Goal: Task Accomplishment & Management: Manage account settings

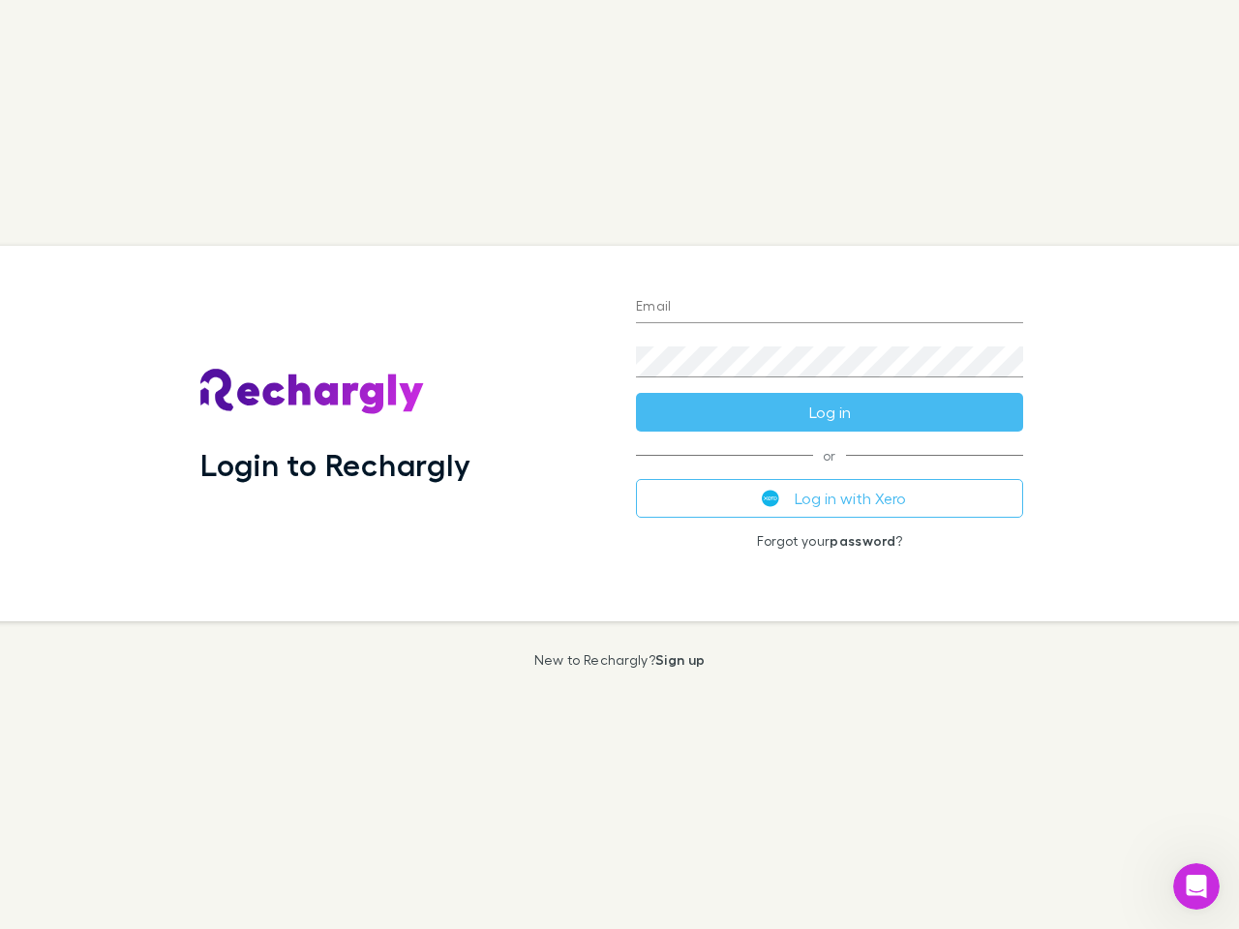
click at [619, 464] on div "Login to Rechargly" at bounding box center [402, 433] width 435 height 375
click at [829, 308] on input "Email" at bounding box center [829, 307] width 387 height 31
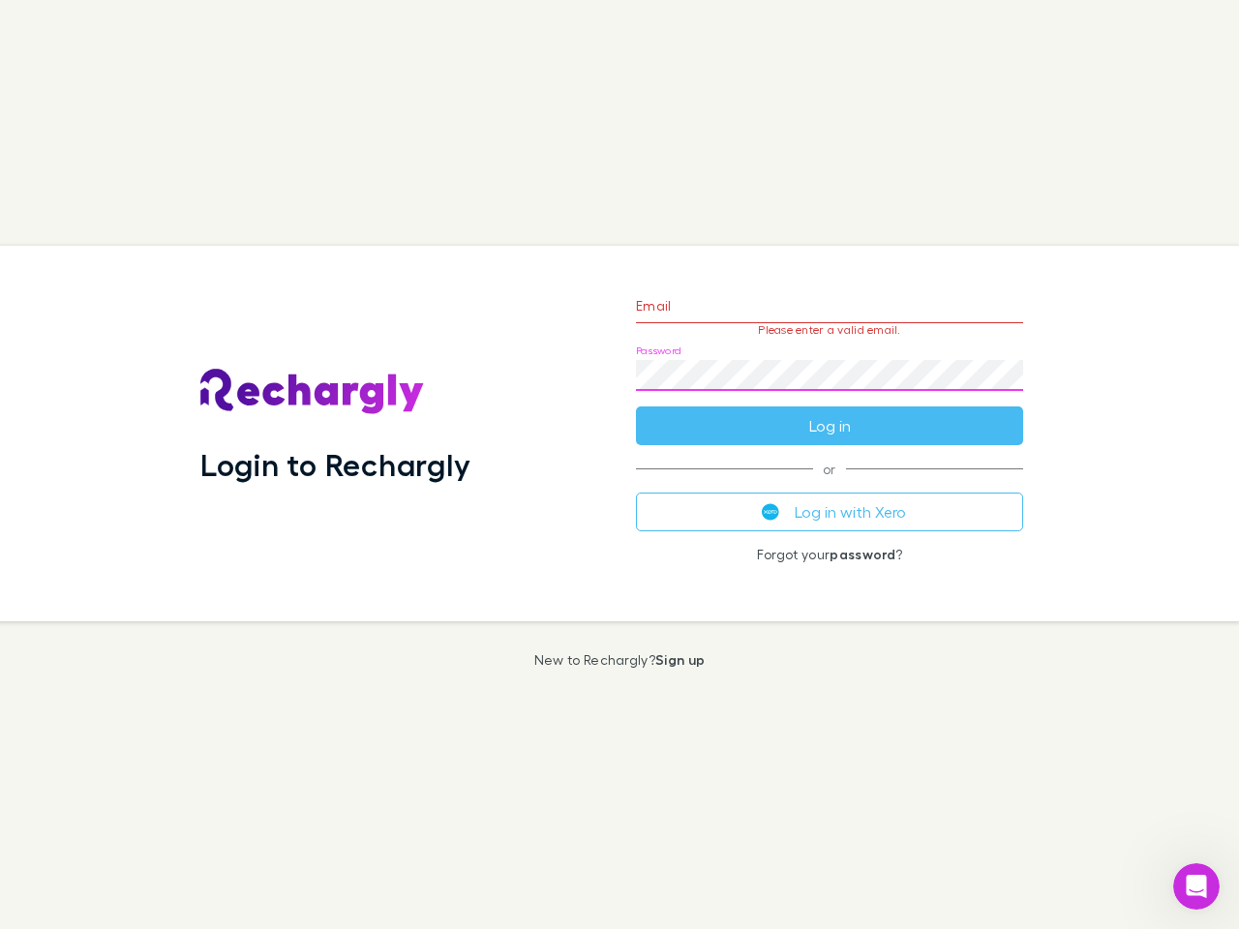
click at [829, 412] on form "Email Please enter a valid email. Password Log in" at bounding box center [829, 361] width 387 height 168
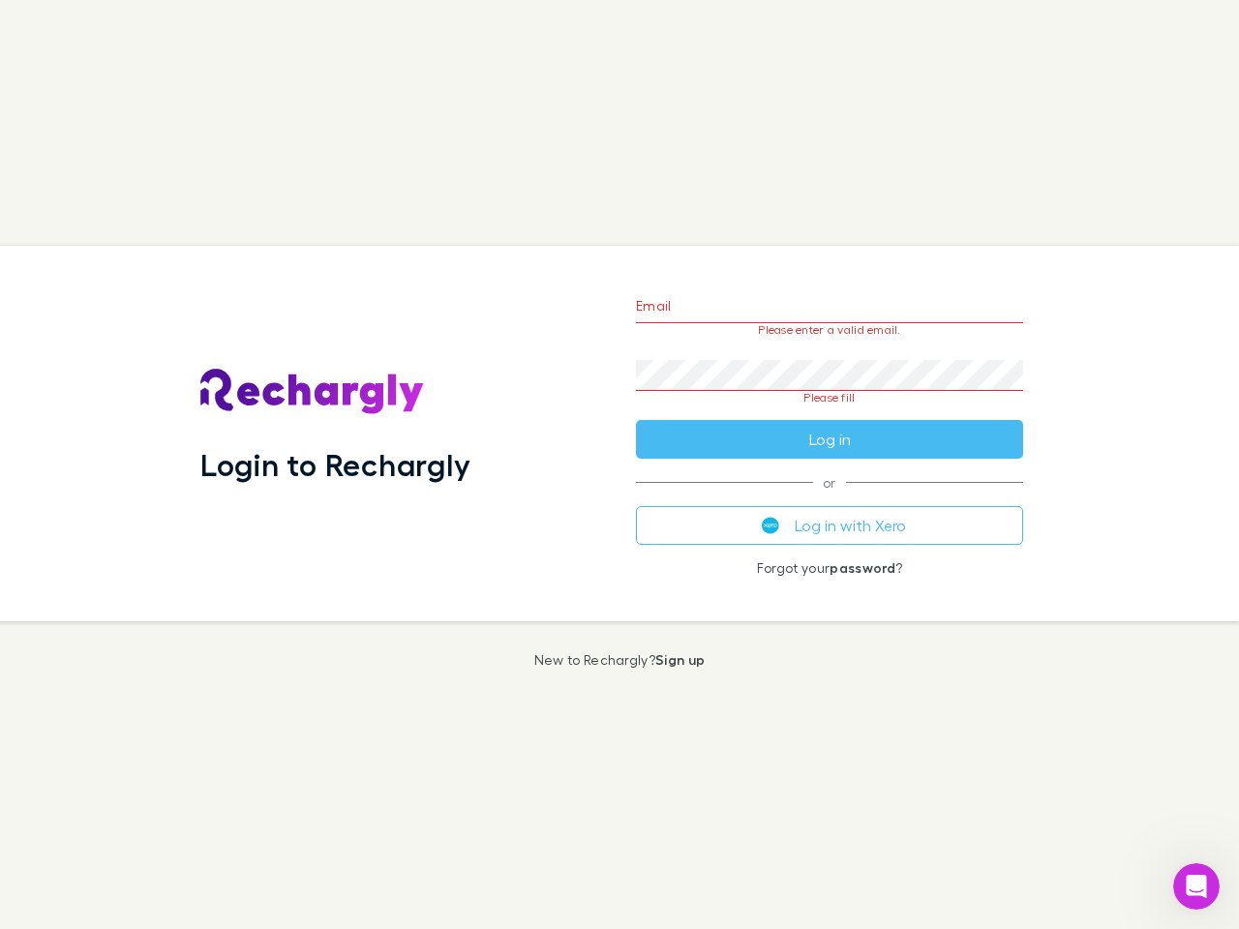
click at [829, 498] on div "Email Please enter a valid email. Password Please fill Log in or Log in with Xe…" at bounding box center [829, 433] width 418 height 375
click at [1196, 886] on icon "Open Intercom Messenger" at bounding box center [1196, 887] width 32 height 32
